Goal: Information Seeking & Learning: Learn about a topic

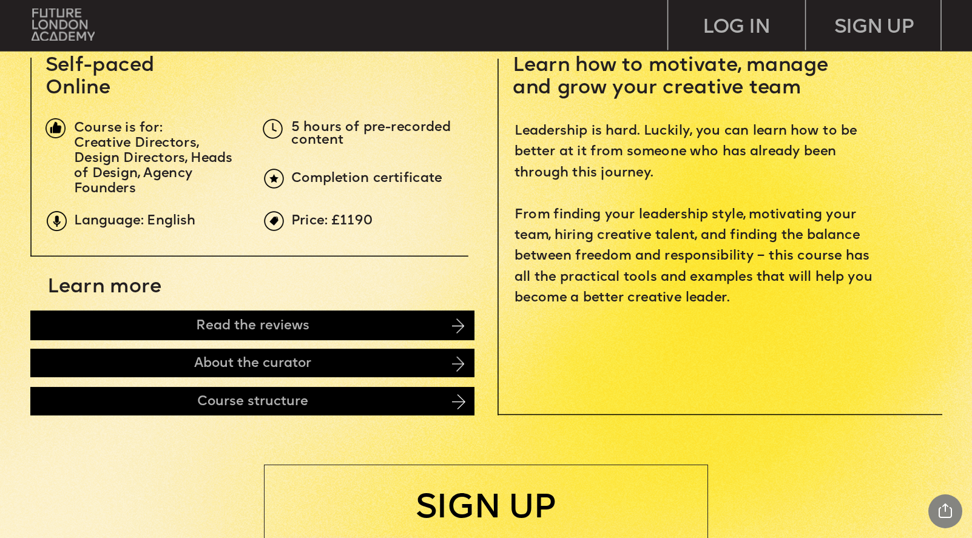
scroll to position [401, 0]
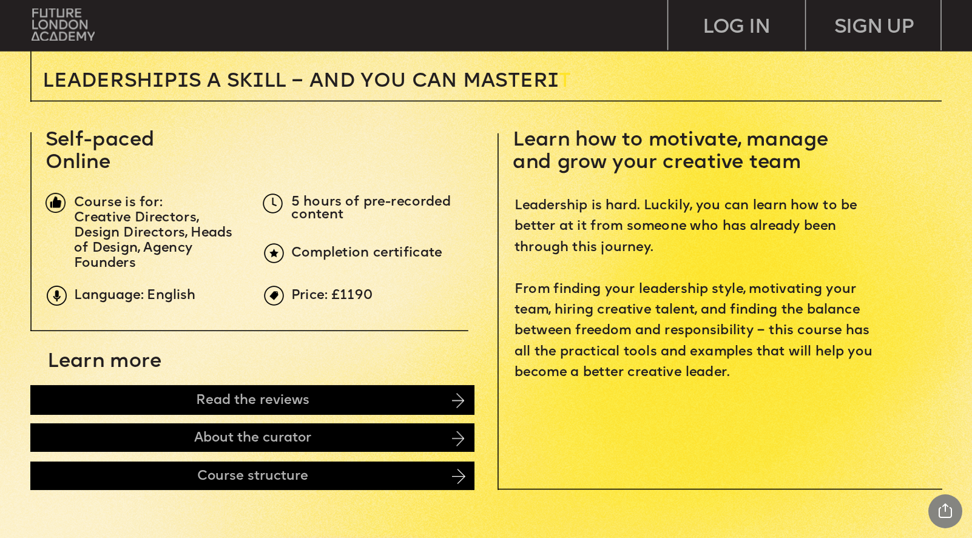
click at [90, 241] on p "Creative Directors, Design Directors, Heads of Design, Agency Founders" at bounding box center [158, 241] width 168 height 61
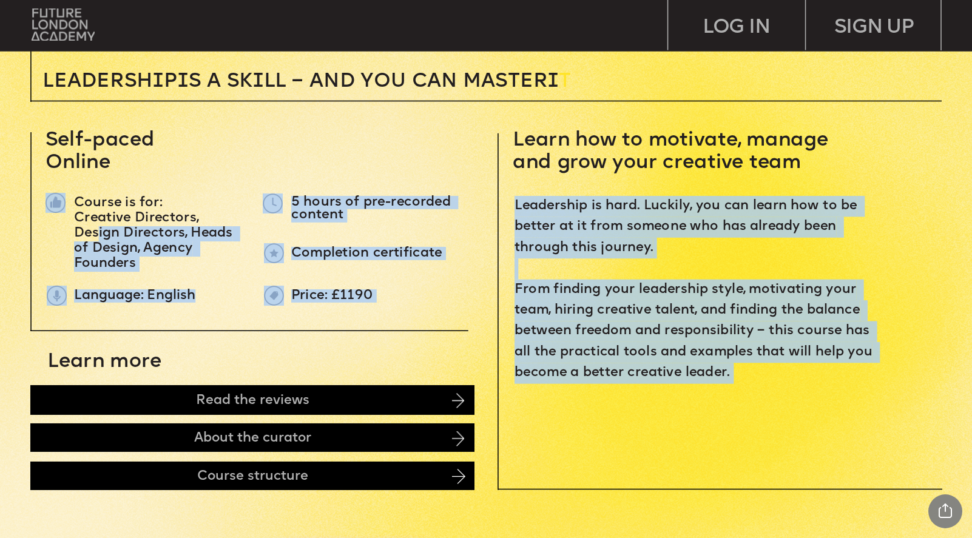
drag, startPoint x: 99, startPoint y: 234, endPoint x: 193, endPoint y: 297, distance: 113.6
click at [188, 254] on span "Creative Directors, Design Directors, Heads of Design, Agency Founders" at bounding box center [155, 241] width 163 height 58
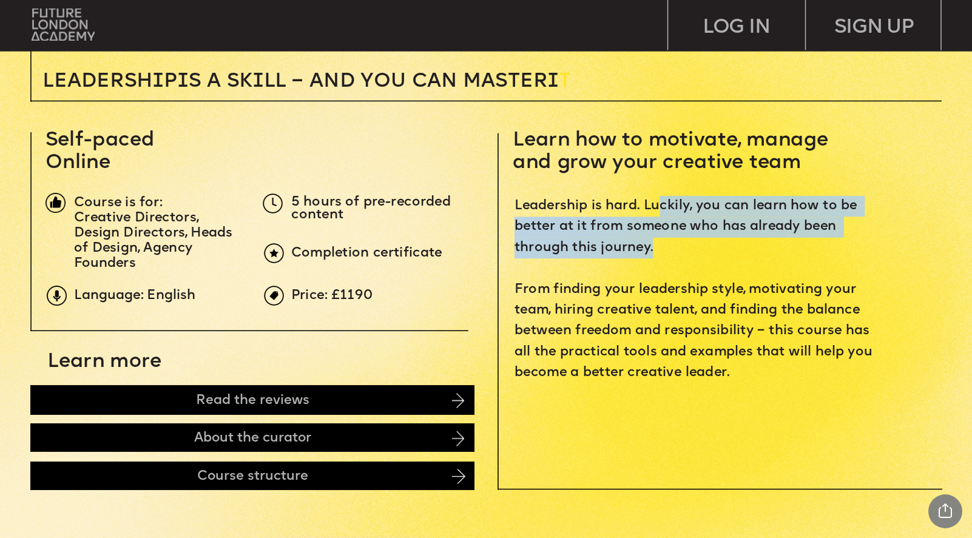
drag, startPoint x: 658, startPoint y: 205, endPoint x: 846, endPoint y: 249, distance: 192.7
click at [846, 249] on p "Leadership is hard. Luckily, you can learn how to be better at it from someone …" at bounding box center [697, 290] width 365 height 188
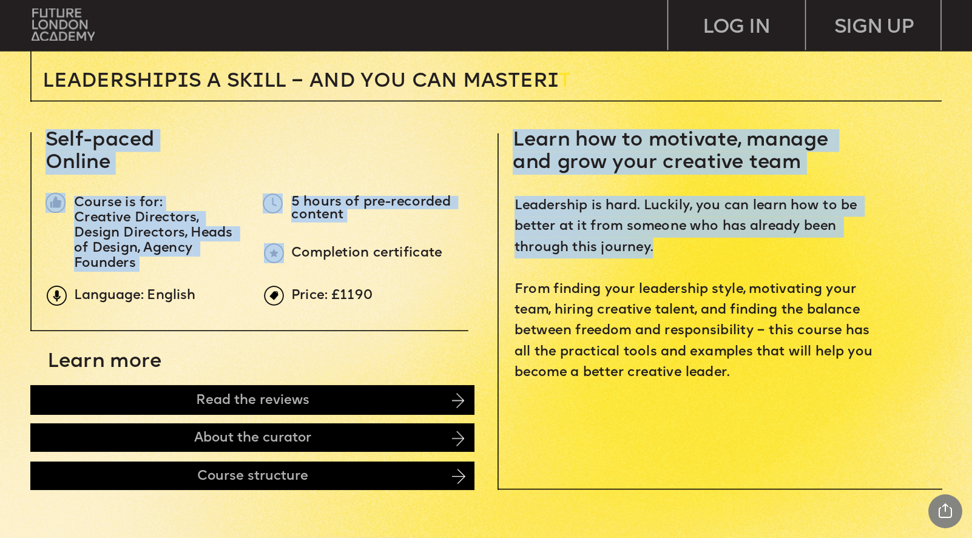
drag, startPoint x: 846, startPoint y: 249, endPoint x: 514, endPoint y: 135, distance: 350.9
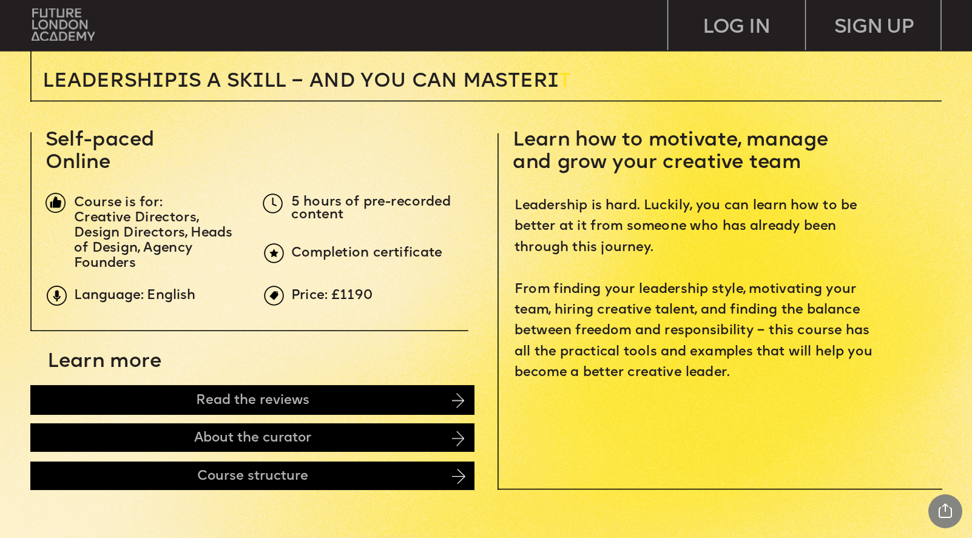
click at [742, 373] on p "Leadership is hard. Luckily, you can learn how to be better at it from someone …" at bounding box center [697, 290] width 365 height 188
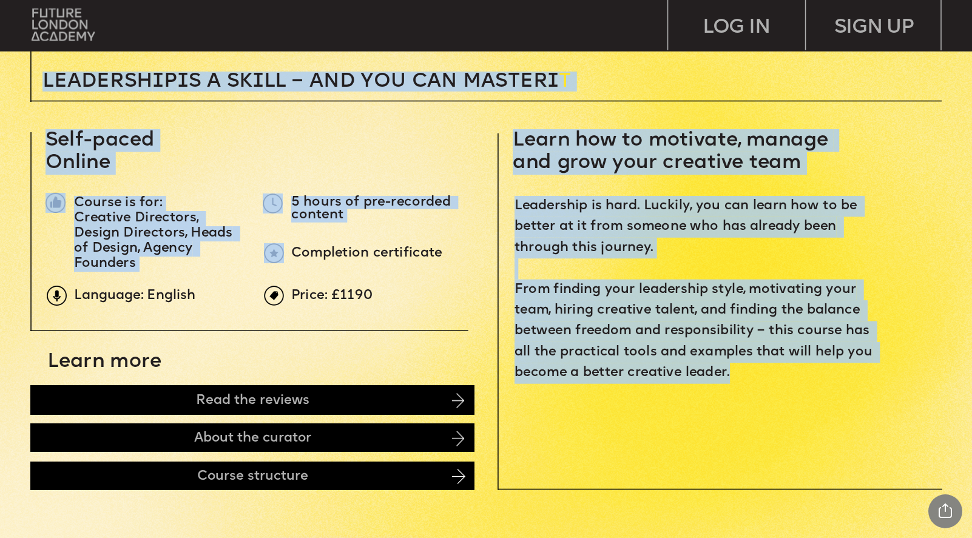
drag, startPoint x: 762, startPoint y: 373, endPoint x: 514, endPoint y: 280, distance: 265.1
click at [517, 285] on span "Leadership is hard. Luckily, you can learn how to be better at it from someone …" at bounding box center [696, 290] width 362 height 180
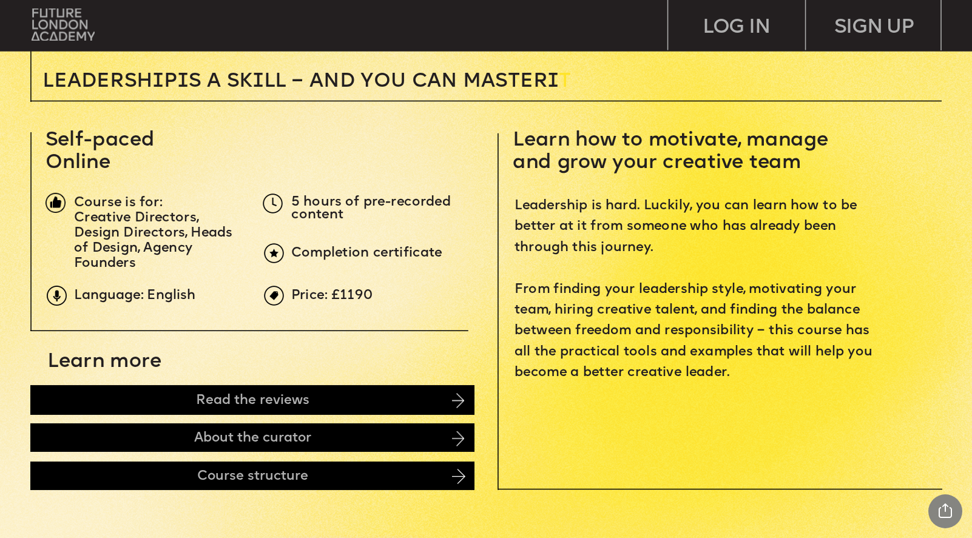
drag, startPoint x: 514, startPoint y: 280, endPoint x: 771, endPoint y: 365, distance: 270.4
click at [771, 365] on p "Leadership is hard. Luckily, you can learn how to be better at it from someone …" at bounding box center [697, 290] width 365 height 188
click at [764, 354] on span "Leadership is hard. Luckily, you can learn how to be better at it from someone …" at bounding box center [696, 290] width 362 height 180
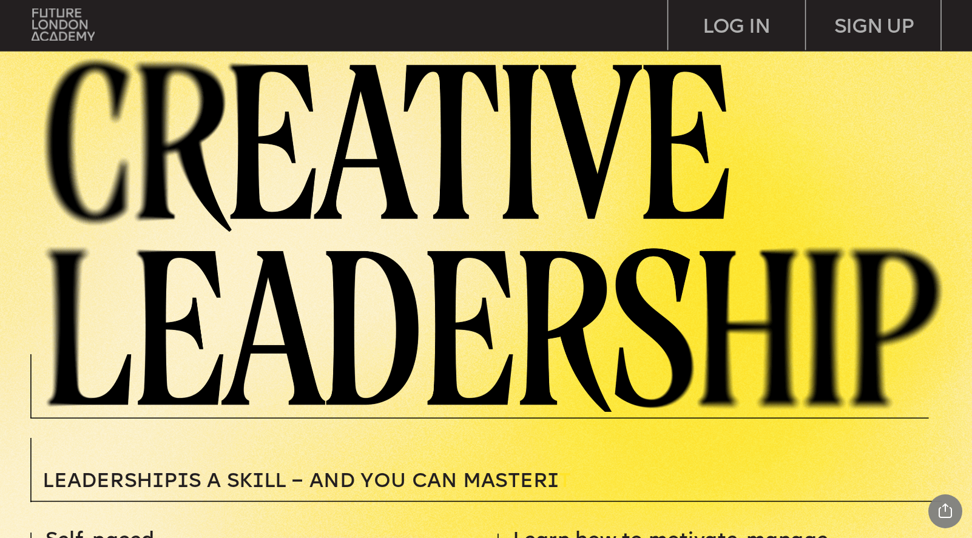
click at [341, 260] on img at bounding box center [502, 232] width 939 height 360
click at [64, 32] on img at bounding box center [64, 24] width 64 height 32
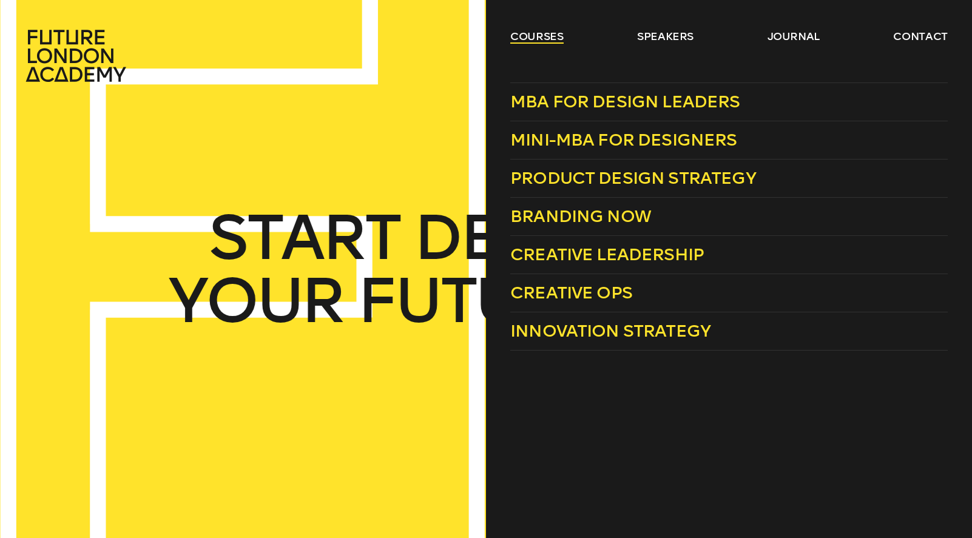
click at [531, 33] on link "courses" at bounding box center [536, 36] width 53 height 15
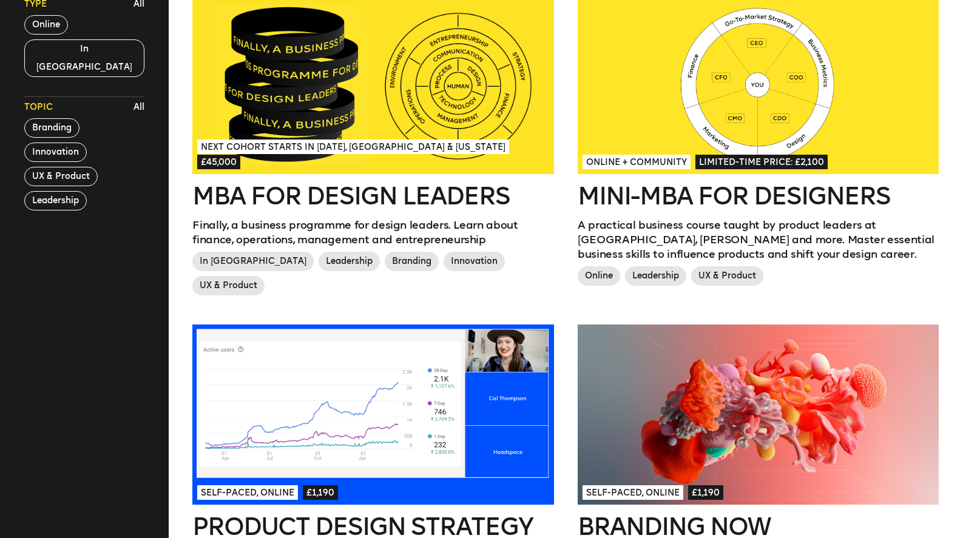
scroll to position [407, 0]
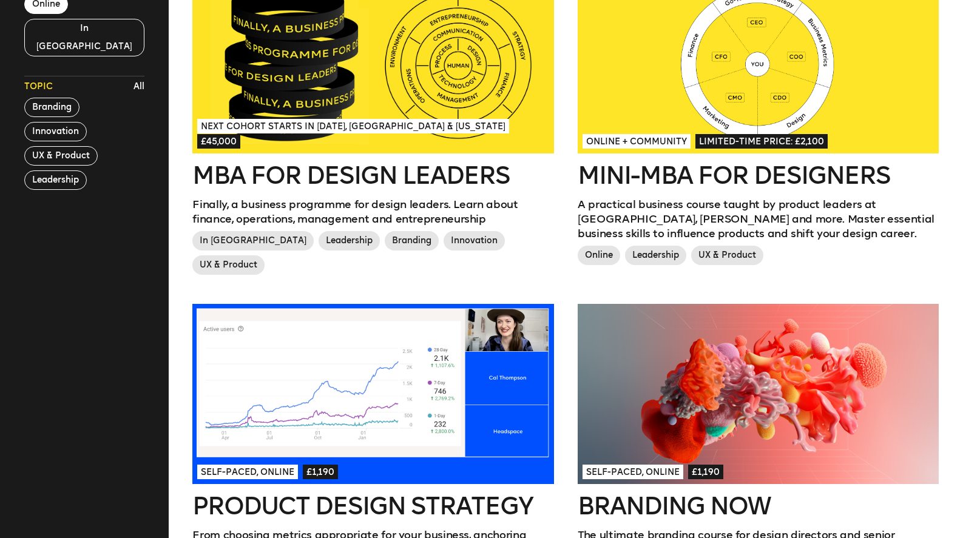
click at [55, 14] on button "Online" at bounding box center [46, 4] width 44 height 19
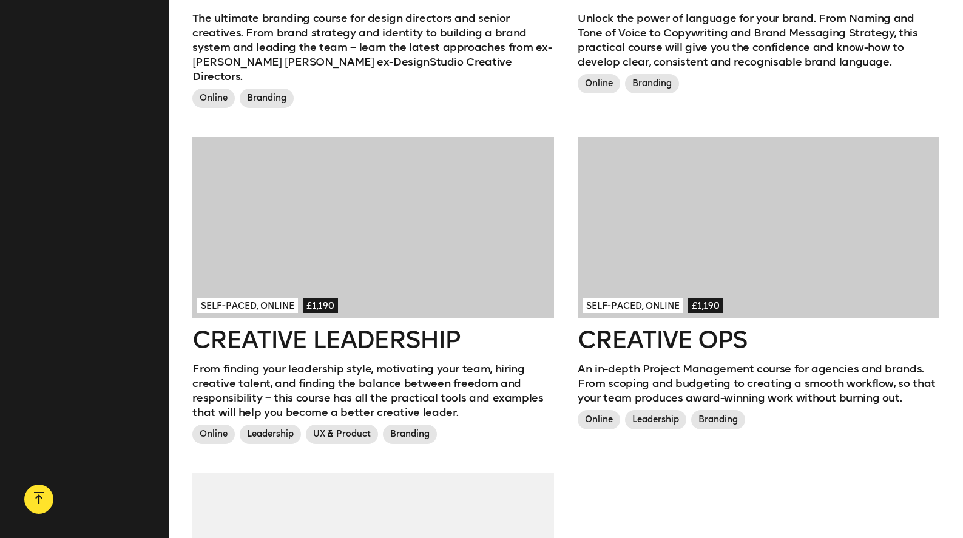
scroll to position [943, 0]
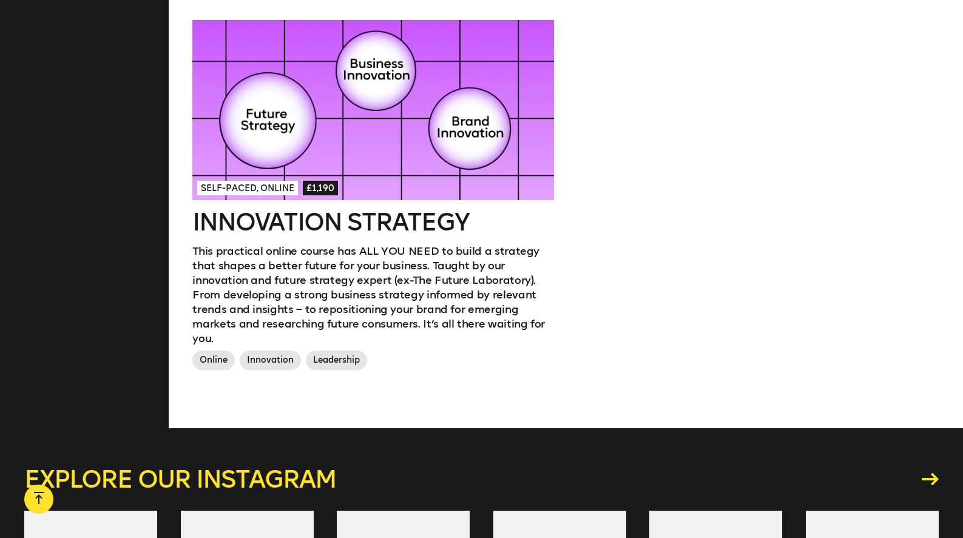
scroll to position [1355, 0]
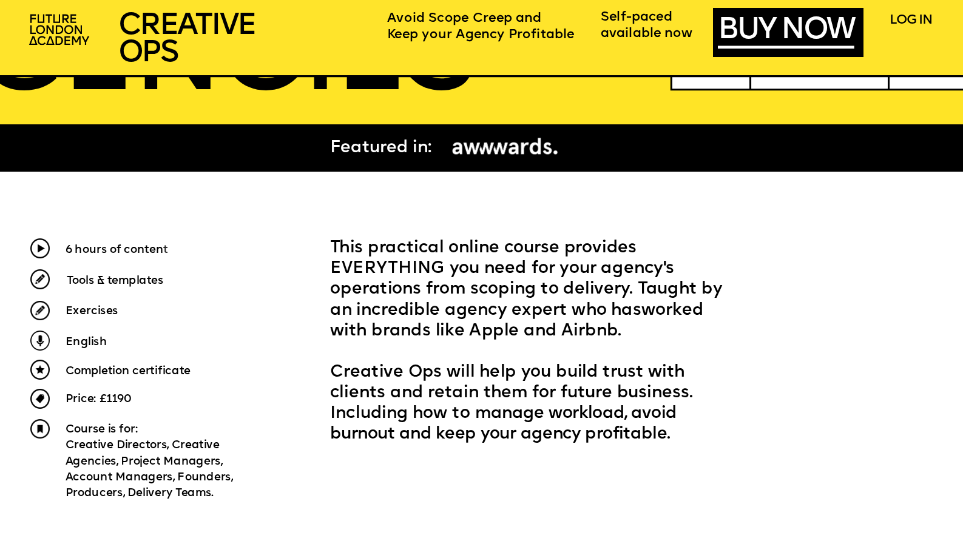
scroll to position [419, 0]
